Goal: Use online tool/utility: Utilize a website feature to perform a specific function

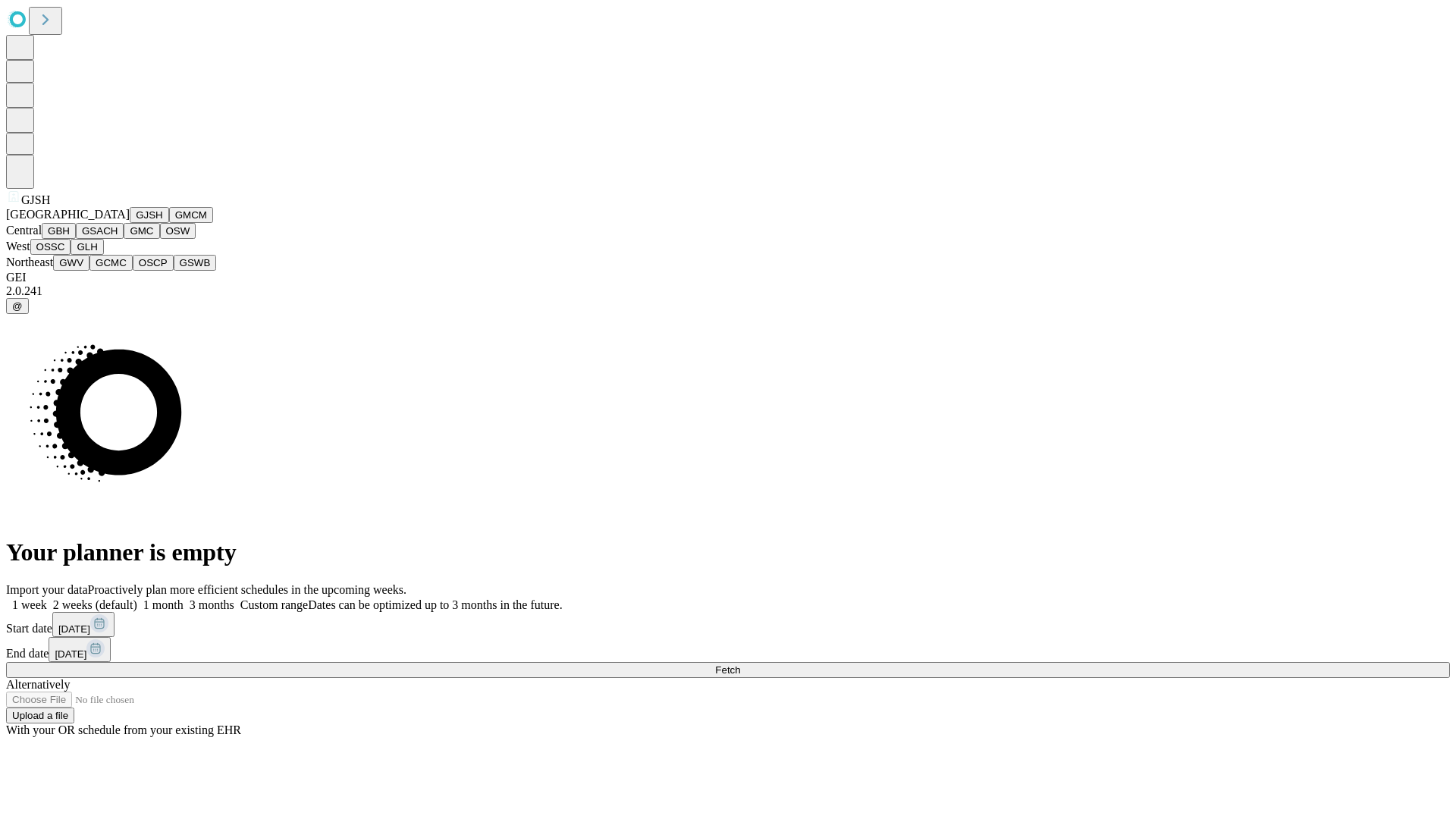
click at [130, 223] on button "GJSH" at bounding box center [149, 214] width 40 height 16
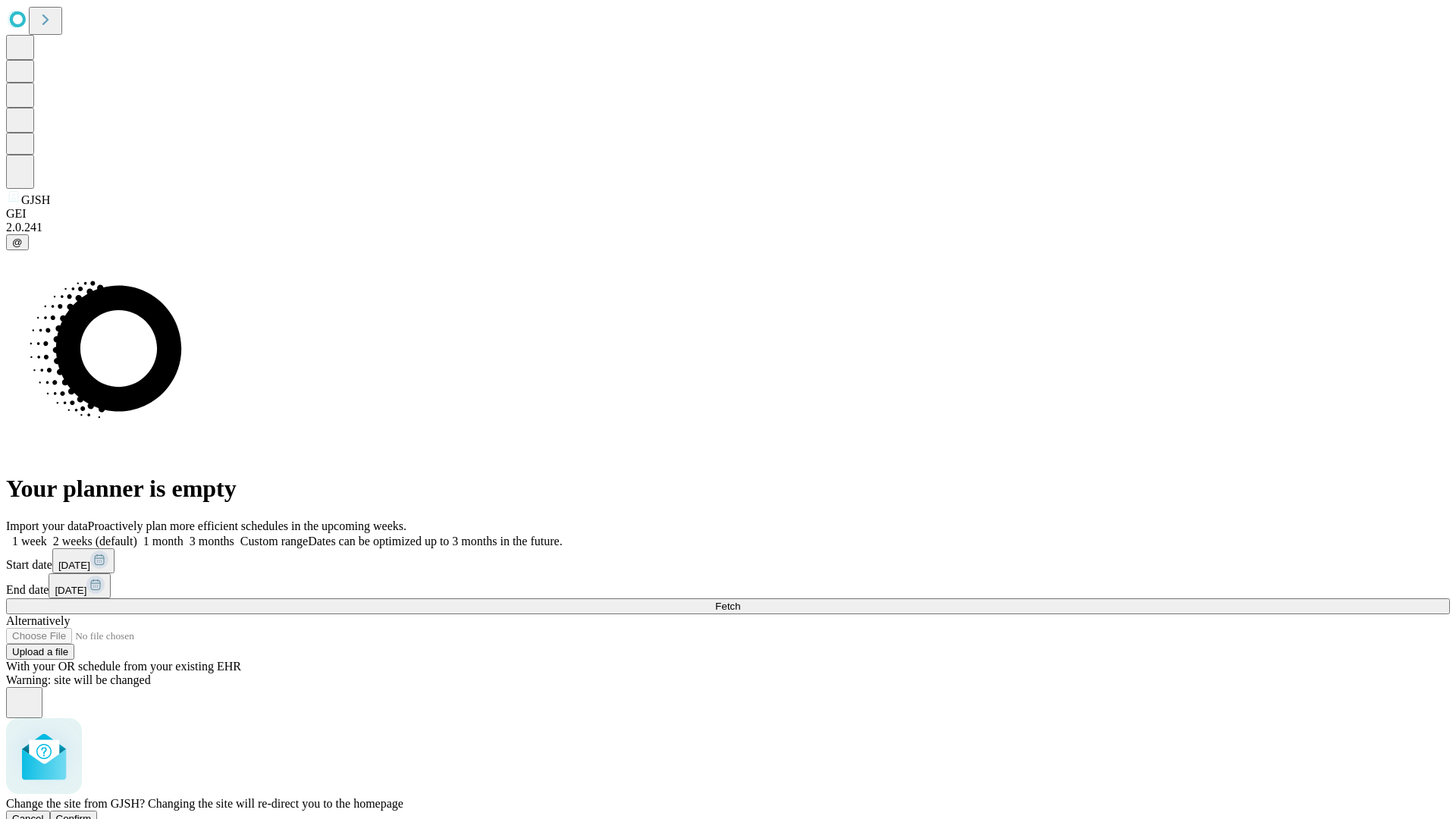
click at [92, 813] on span "Confirm" at bounding box center [74, 819] width 36 height 11
click at [47, 535] on label "1 week" at bounding box center [27, 541] width 41 height 13
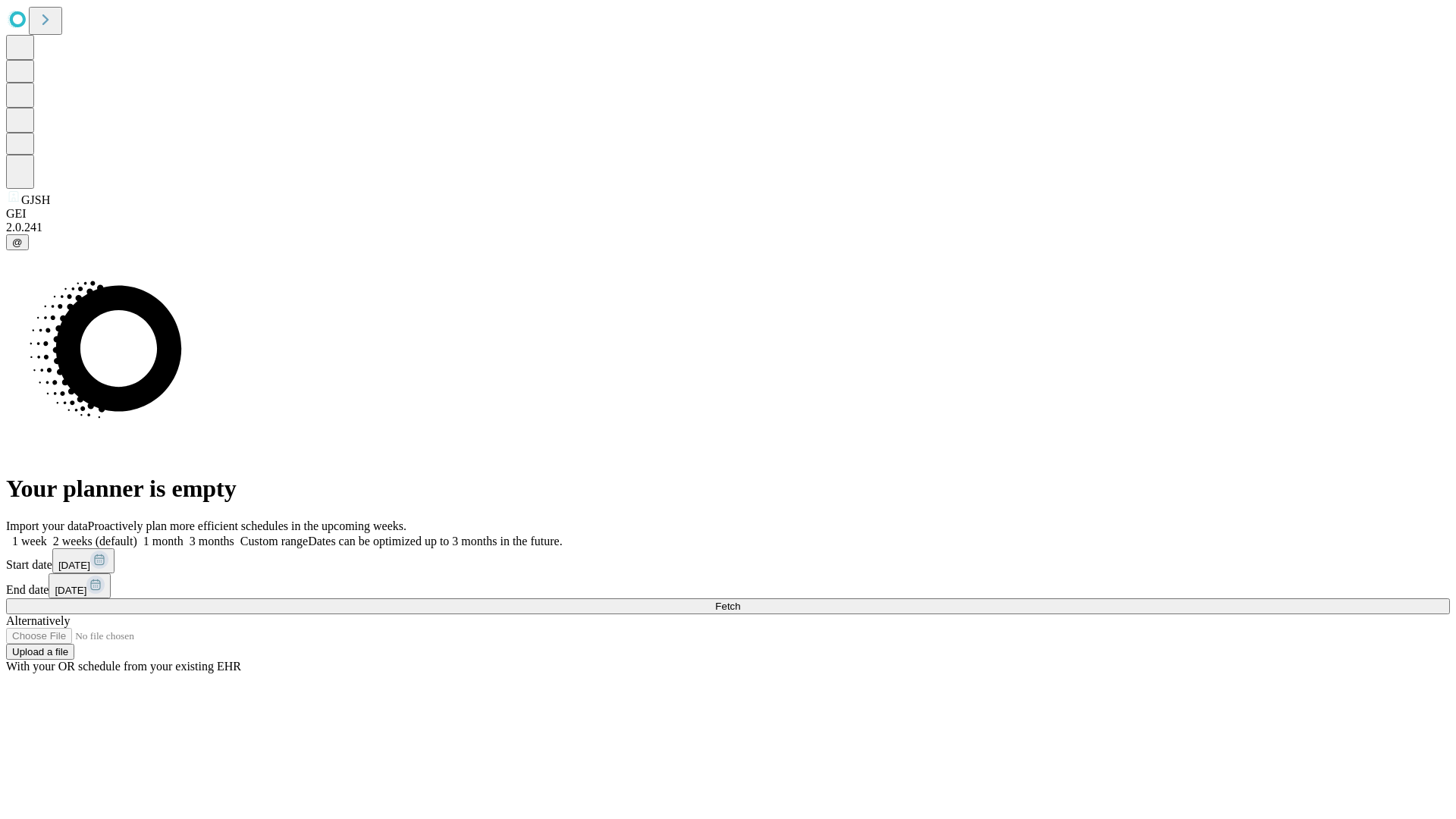
click at [740, 601] on span "Fetch" at bounding box center [727, 607] width 25 height 11
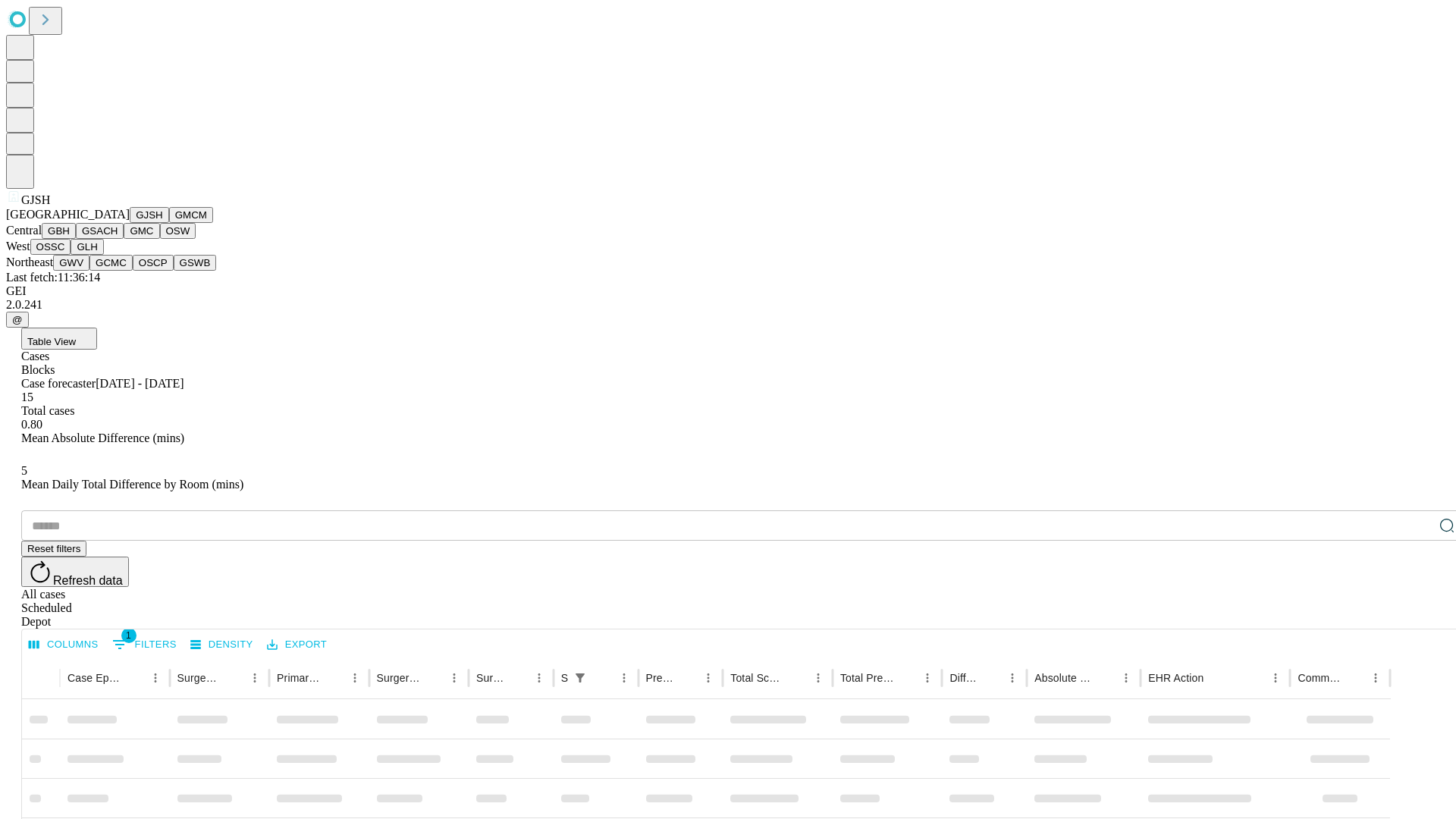
click at [169, 223] on button "GMCM" at bounding box center [191, 214] width 44 height 16
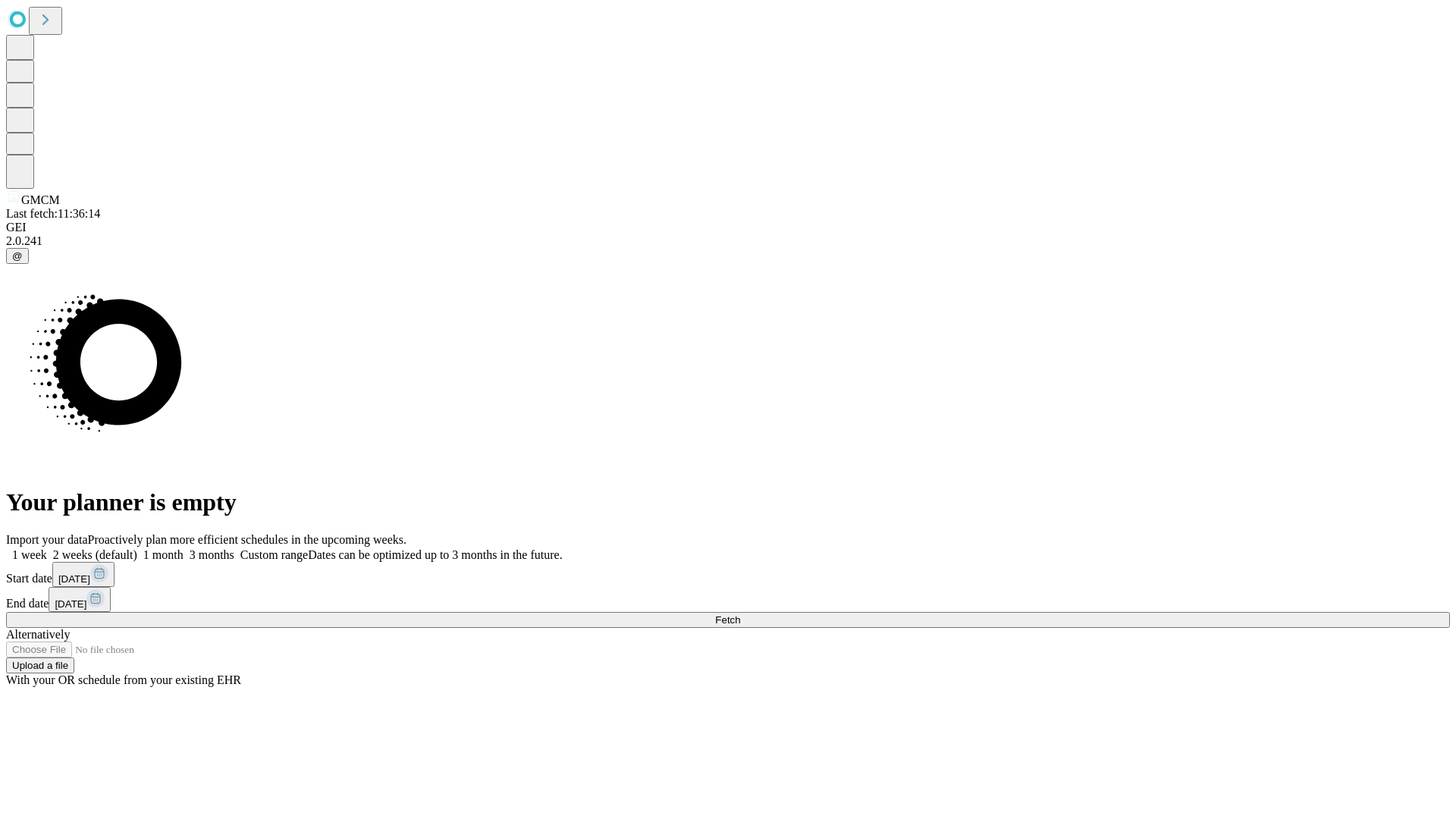
click at [47, 549] on label "1 week" at bounding box center [27, 555] width 41 height 13
click at [740, 614] on span "Fetch" at bounding box center [727, 620] width 25 height 11
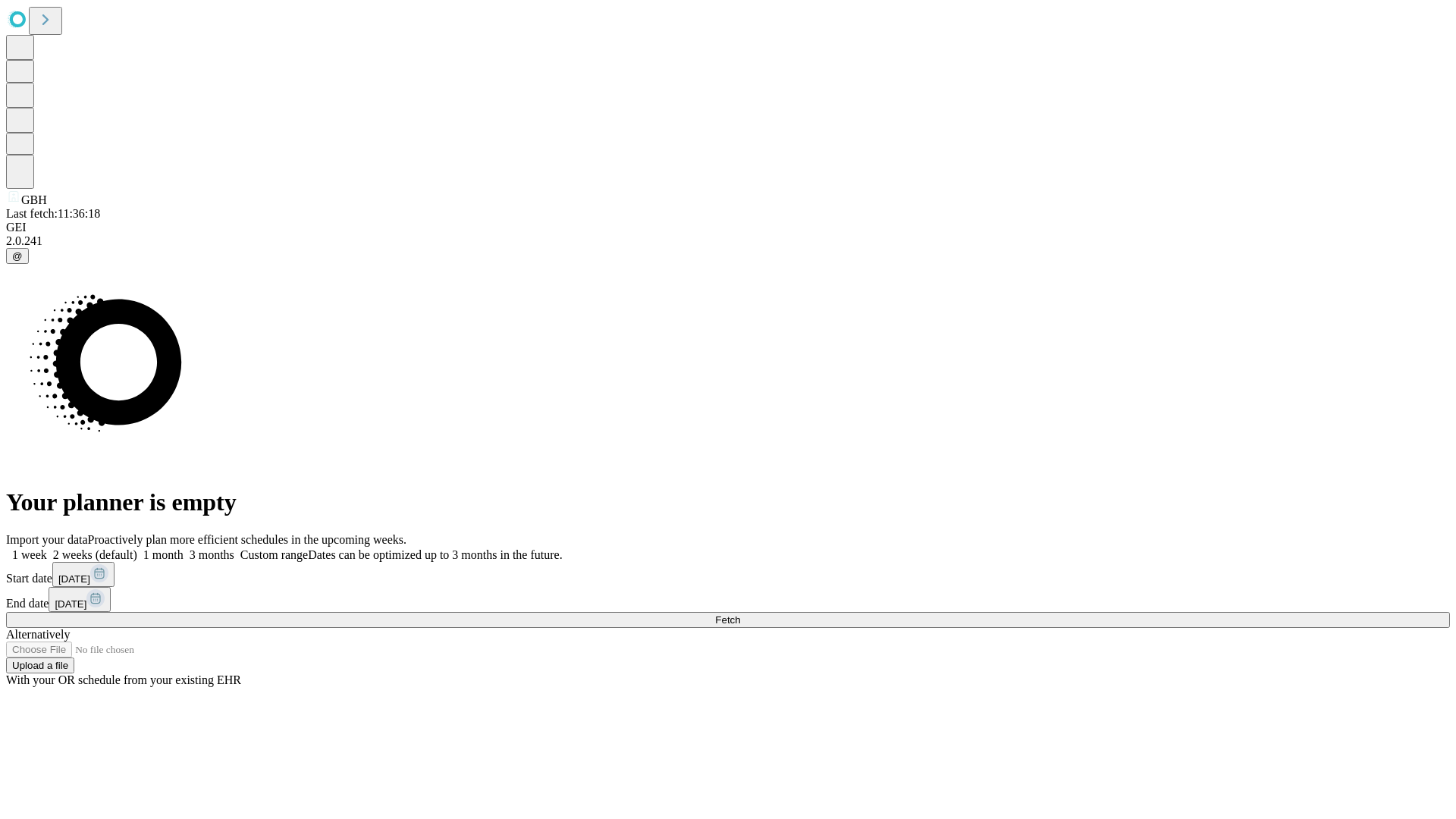
click at [47, 549] on label "1 week" at bounding box center [27, 555] width 41 height 13
click at [740, 614] on span "Fetch" at bounding box center [727, 620] width 25 height 11
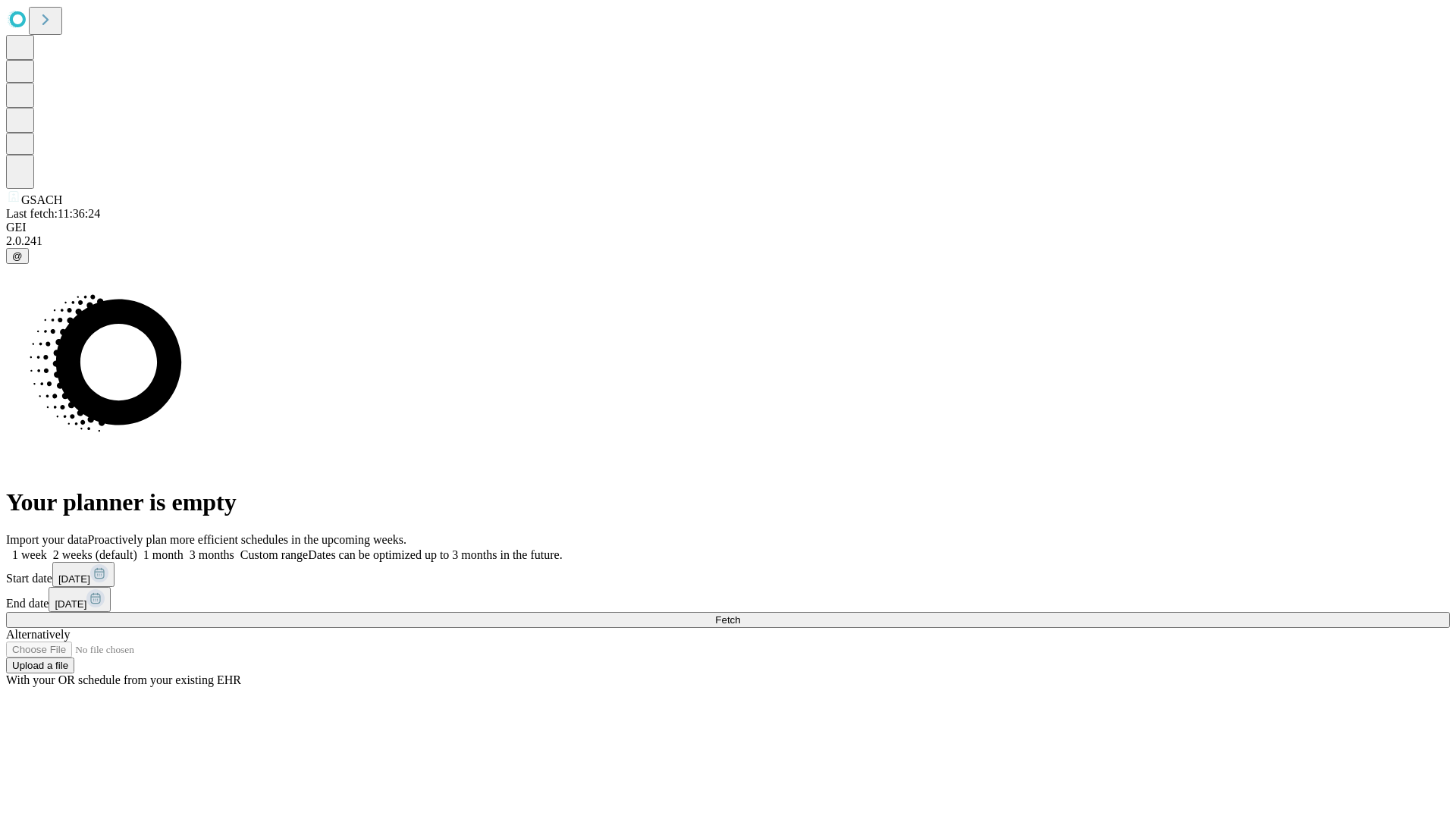
click at [47, 549] on label "1 week" at bounding box center [27, 555] width 41 height 13
click at [740, 614] on span "Fetch" at bounding box center [727, 620] width 25 height 11
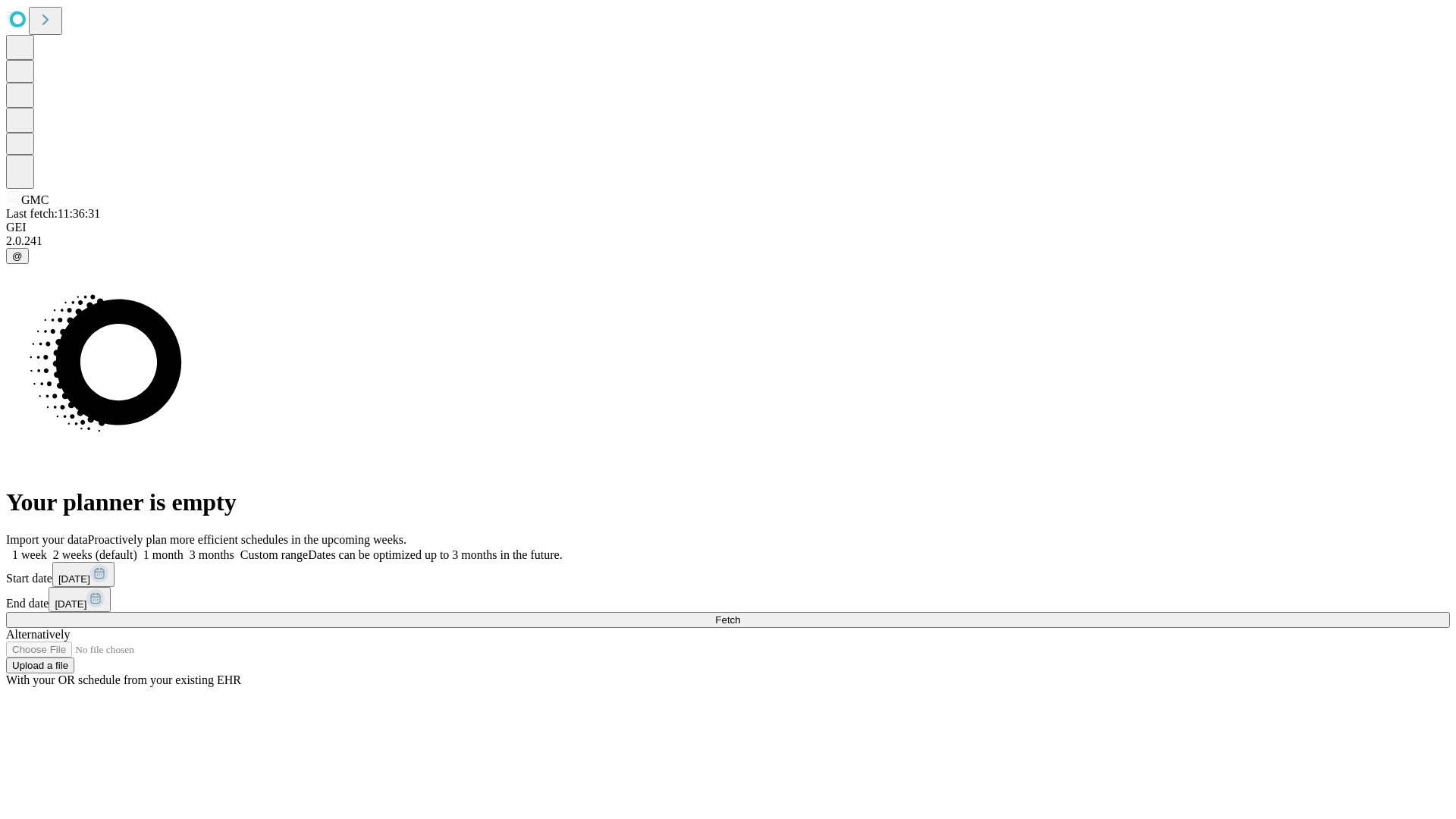
click at [47, 549] on label "1 week" at bounding box center [27, 555] width 41 height 13
click at [740, 614] on span "Fetch" at bounding box center [727, 620] width 25 height 11
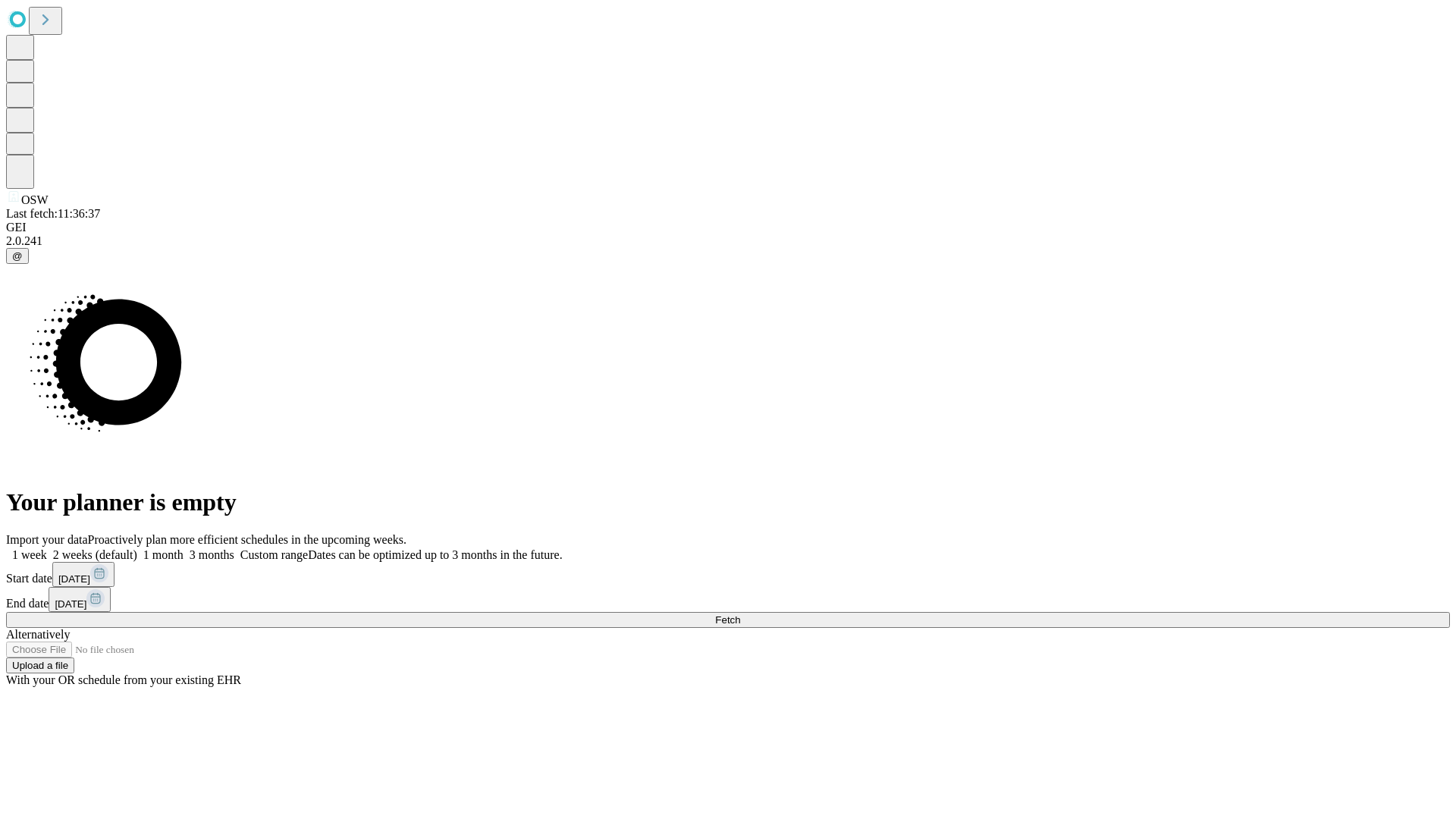
click at [47, 549] on label "1 week" at bounding box center [27, 555] width 41 height 13
click at [740, 614] on span "Fetch" at bounding box center [727, 620] width 25 height 11
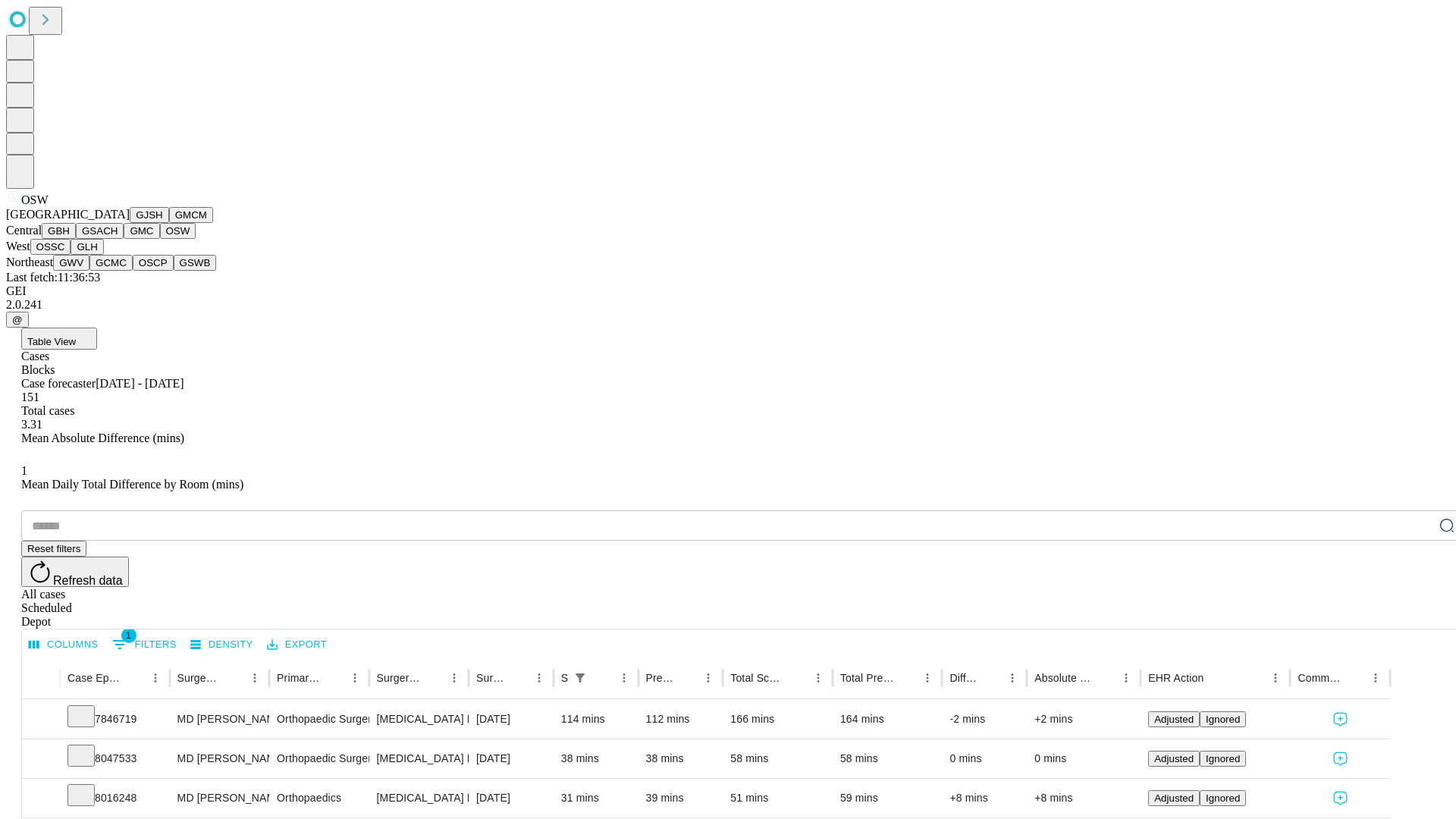
click at [72, 255] on button "OSSC" at bounding box center [51, 246] width 41 height 16
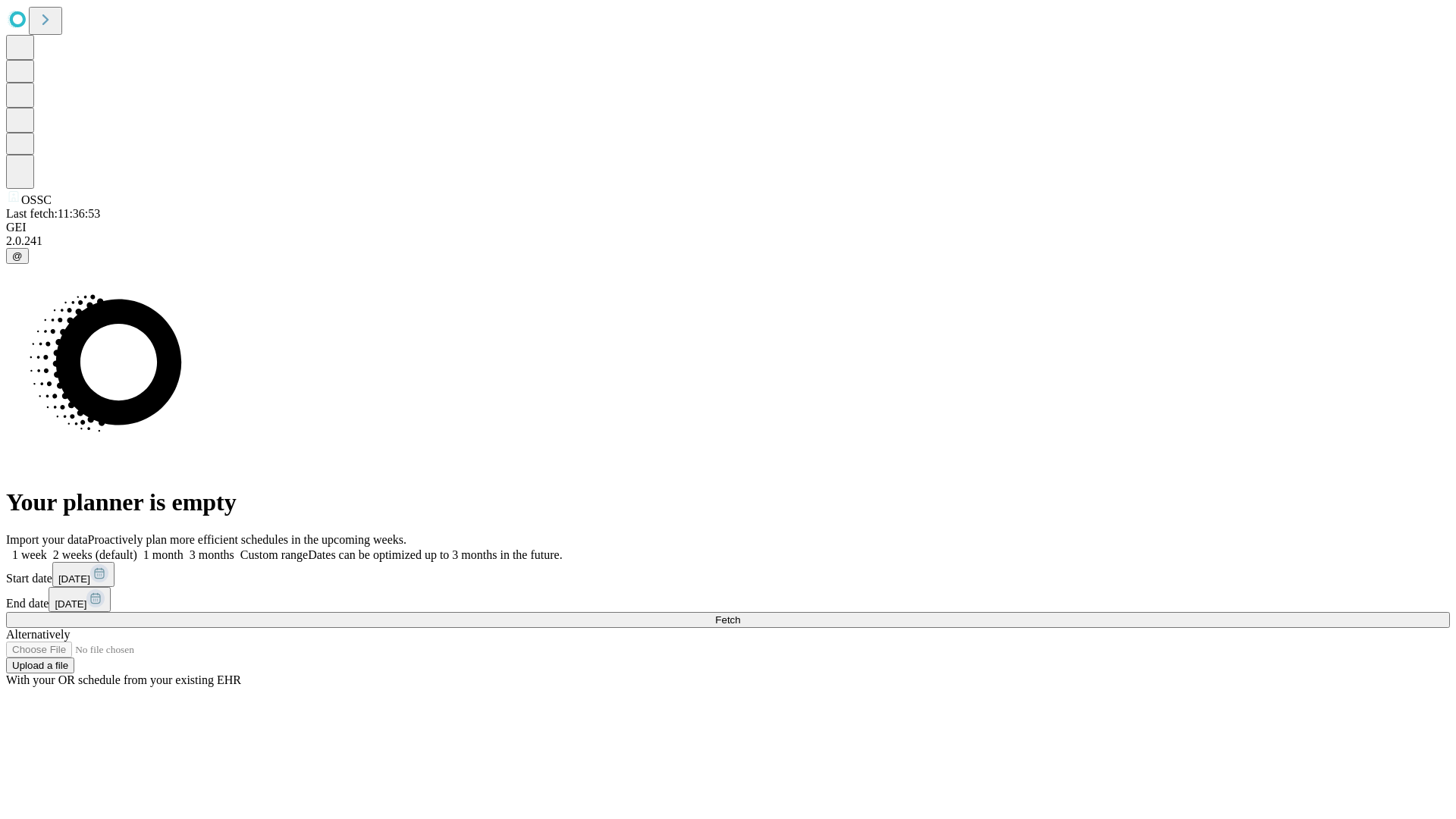
click at [47, 549] on label "1 week" at bounding box center [27, 555] width 41 height 13
click at [740, 614] on span "Fetch" at bounding box center [727, 620] width 25 height 11
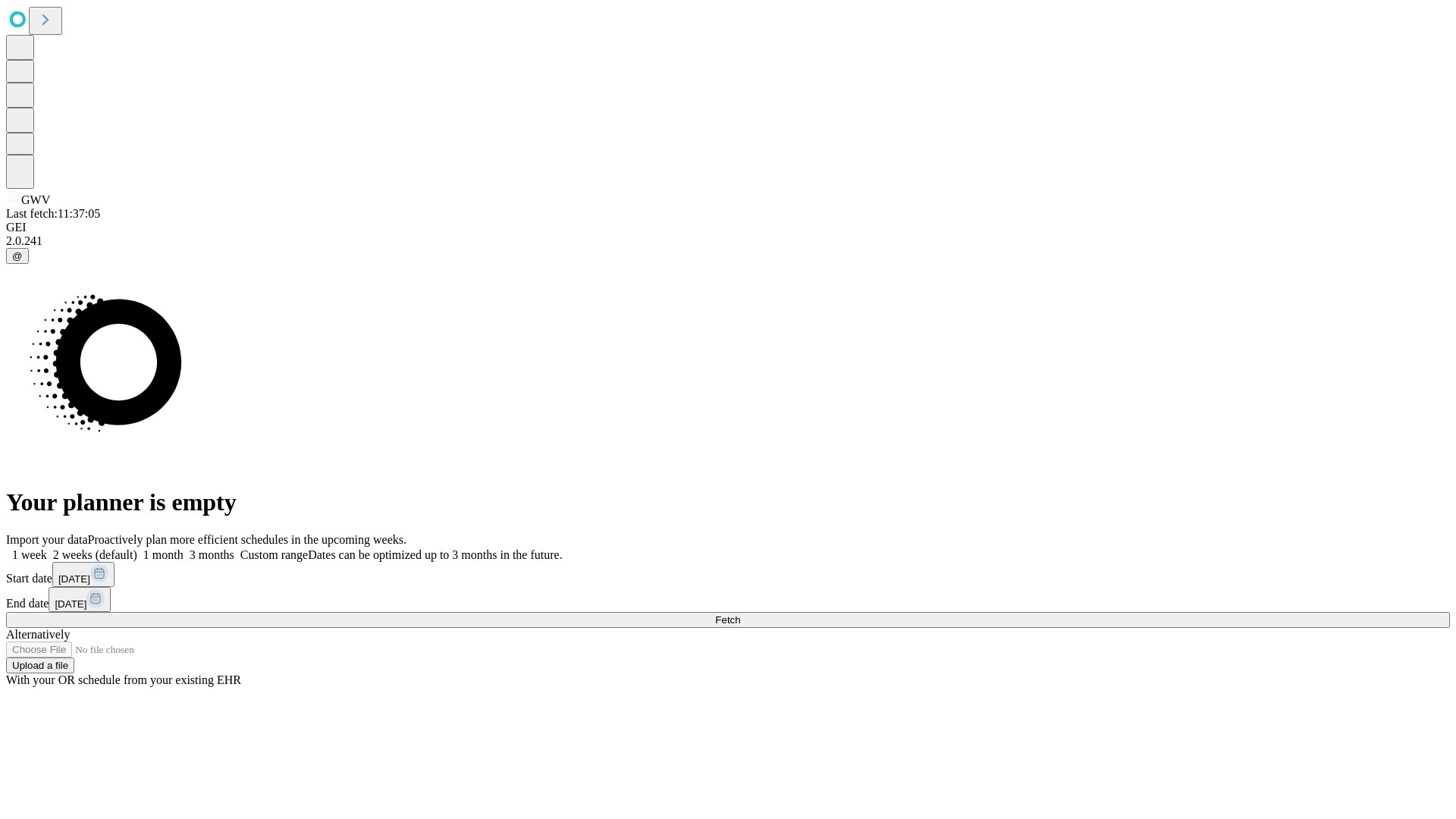
click at [47, 549] on label "1 week" at bounding box center [27, 555] width 41 height 13
click at [740, 614] on span "Fetch" at bounding box center [727, 620] width 25 height 11
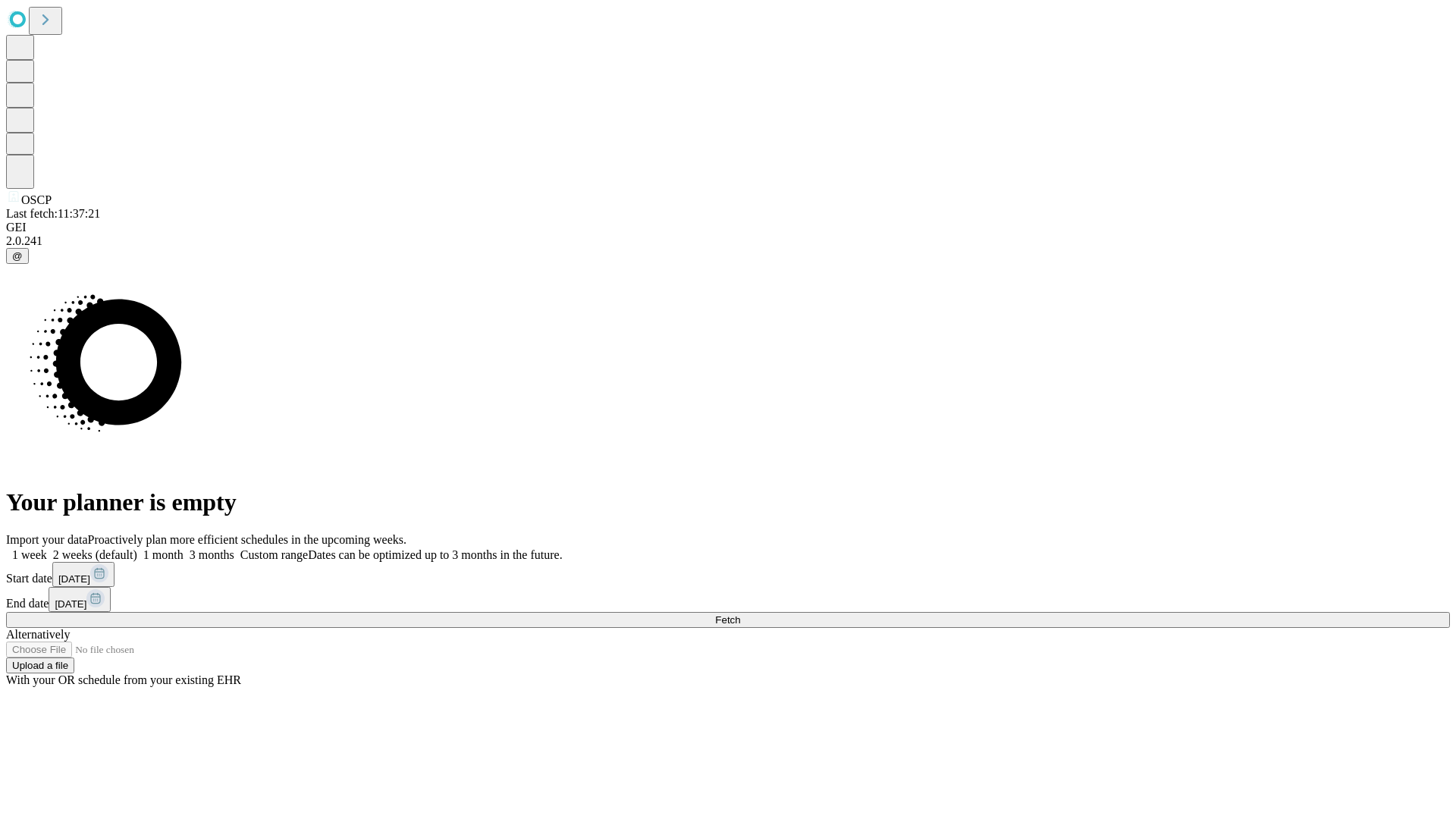
click at [47, 549] on label "1 week" at bounding box center [27, 555] width 41 height 13
click at [740, 614] on span "Fetch" at bounding box center [727, 620] width 25 height 11
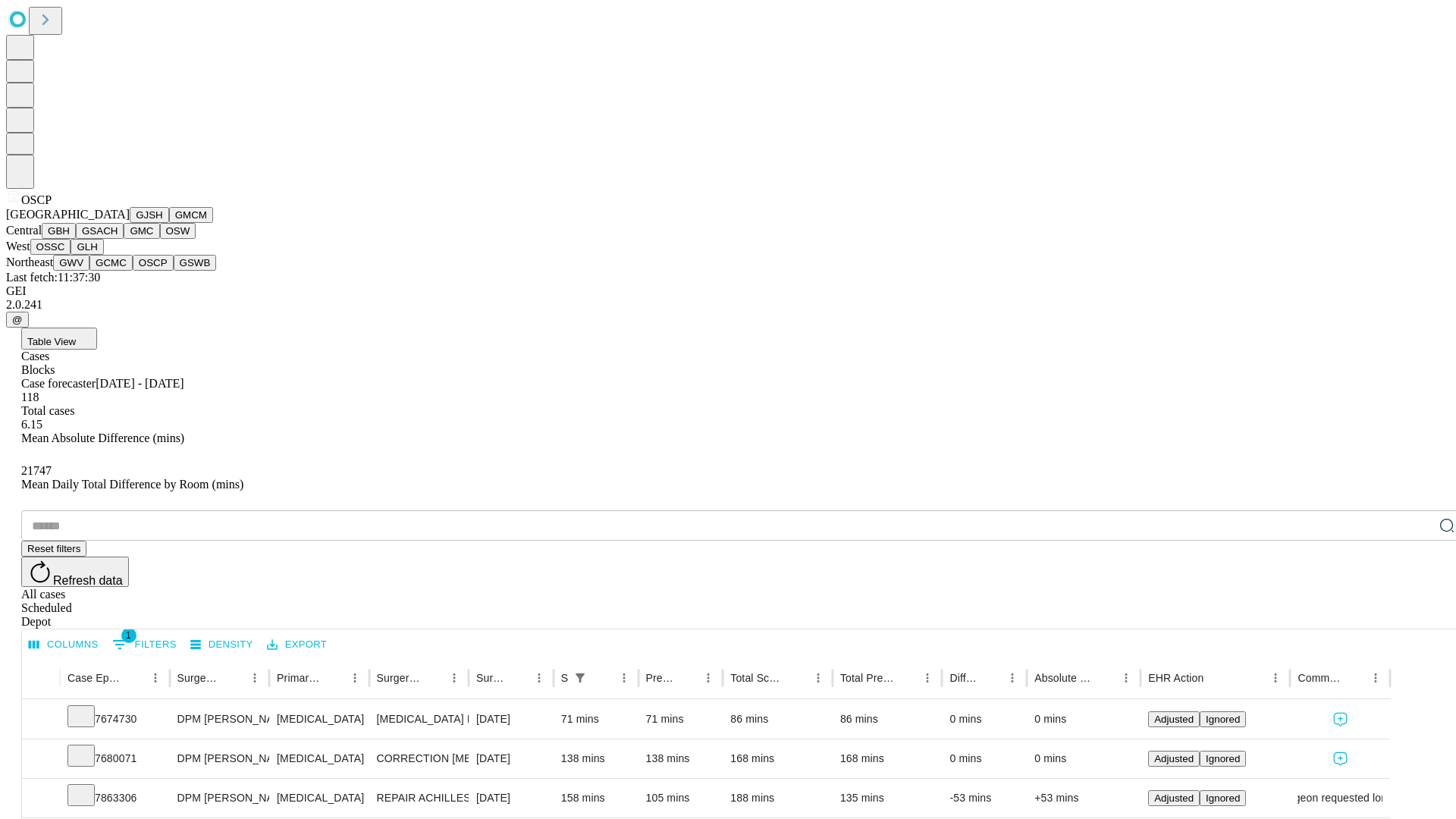
click at [174, 271] on button "GSWB" at bounding box center [195, 262] width 43 height 16
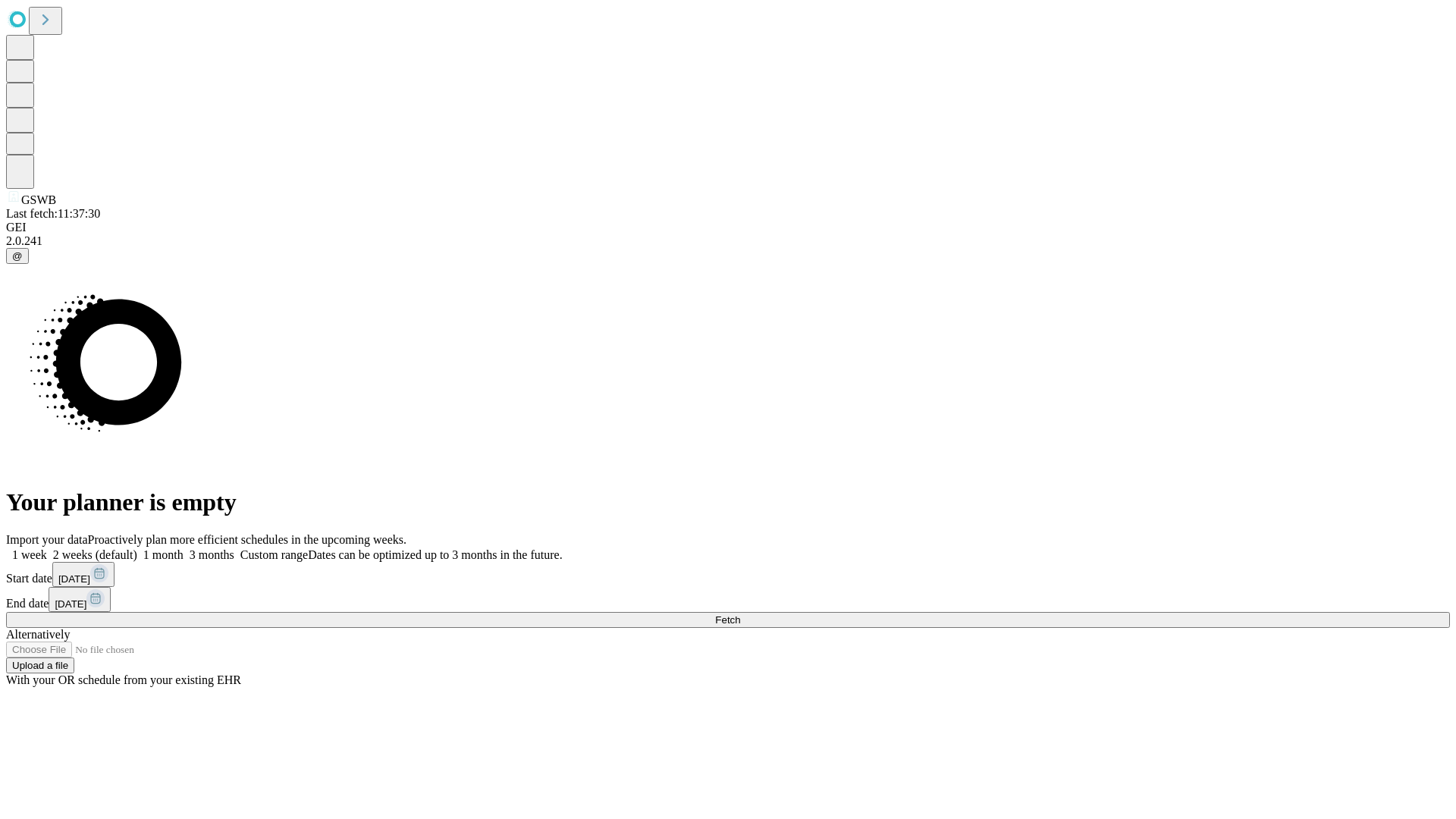
click at [47, 549] on label "1 week" at bounding box center [27, 555] width 41 height 13
click at [740, 614] on span "Fetch" at bounding box center [727, 620] width 25 height 11
